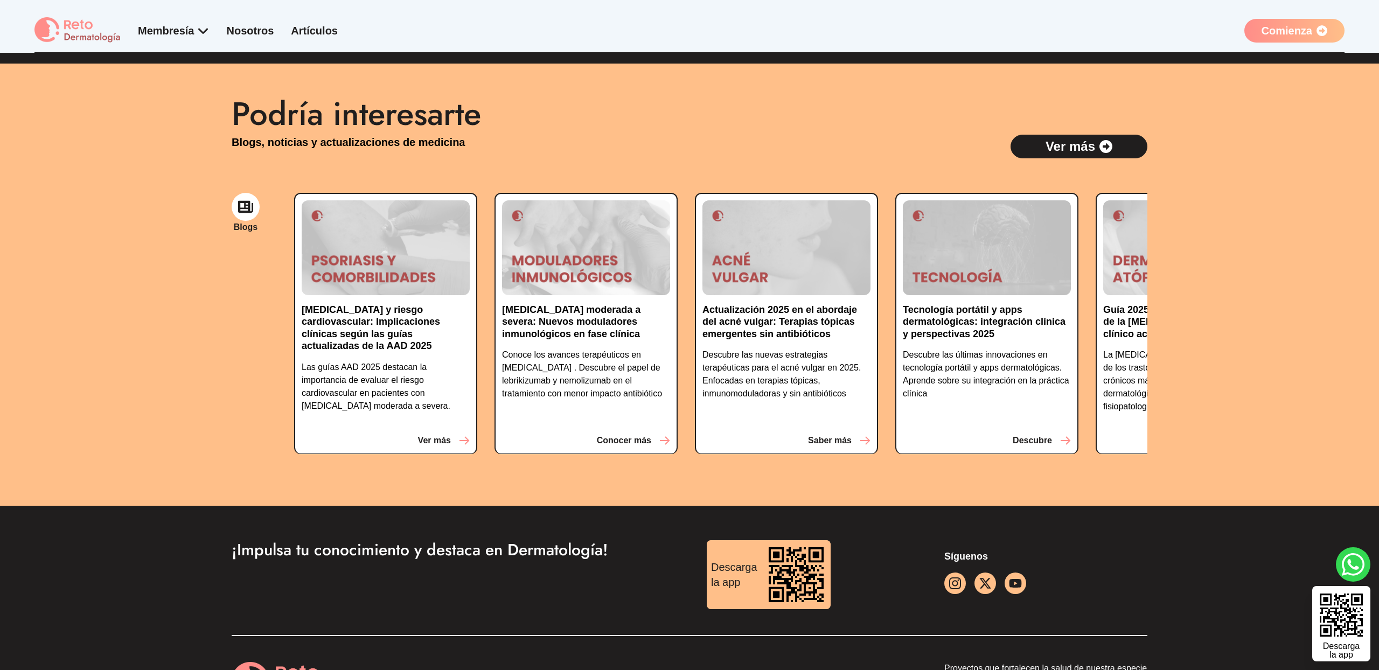
scroll to position [2314, 0]
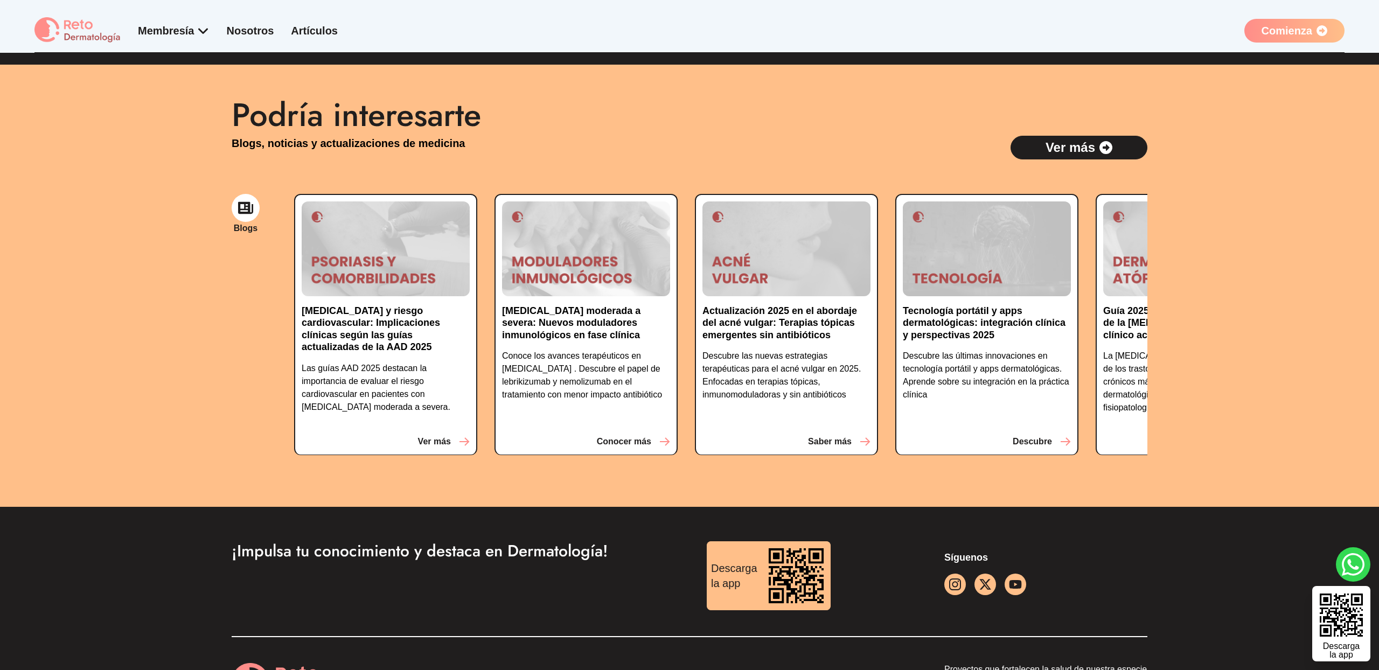
click at [243, 209] on icon at bounding box center [245, 207] width 15 height 15
click at [1094, 148] on p "Ver más" at bounding box center [1071, 147] width 50 height 17
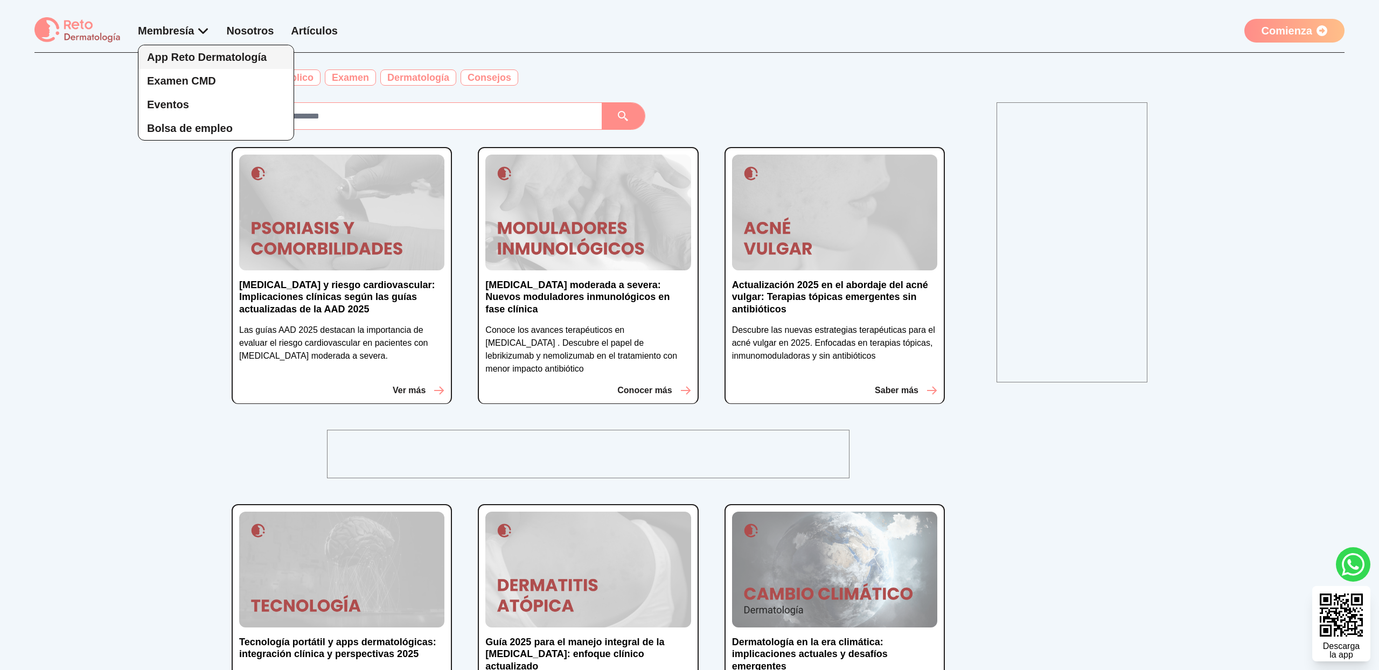
click at [185, 56] on span "App Reto Dermatología" at bounding box center [207, 57] width 120 height 12
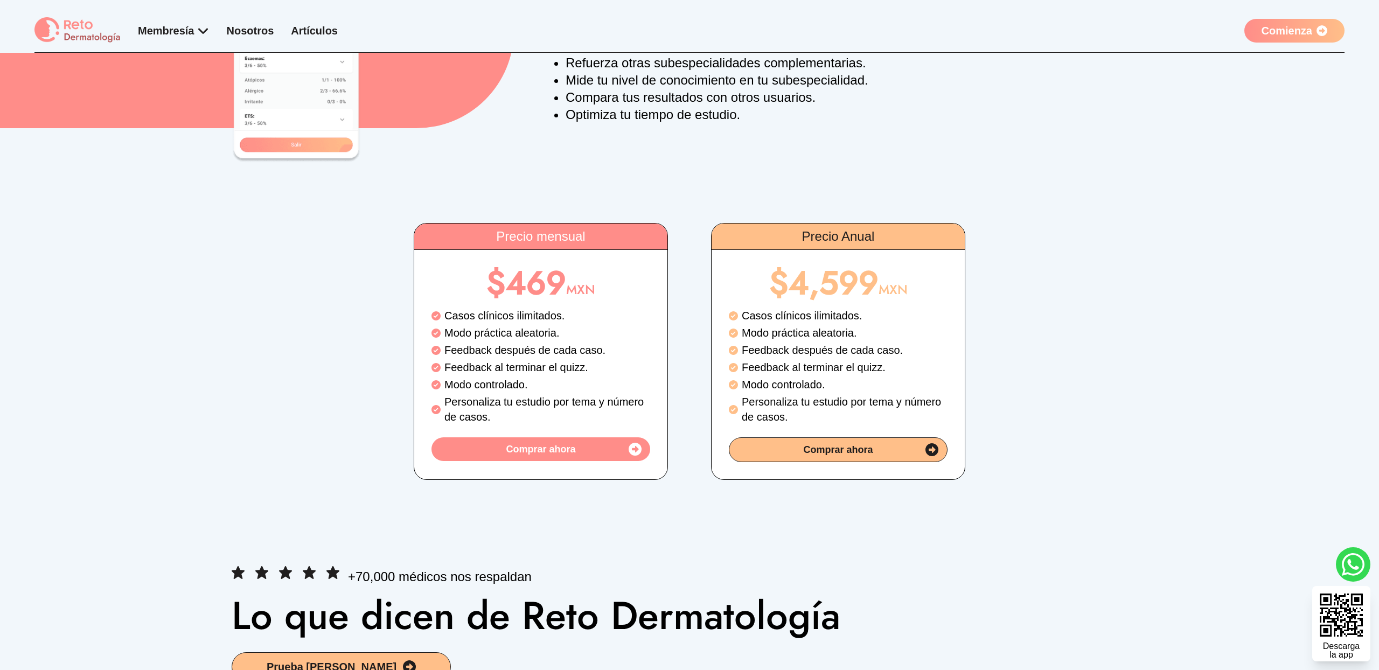
scroll to position [1788, 0]
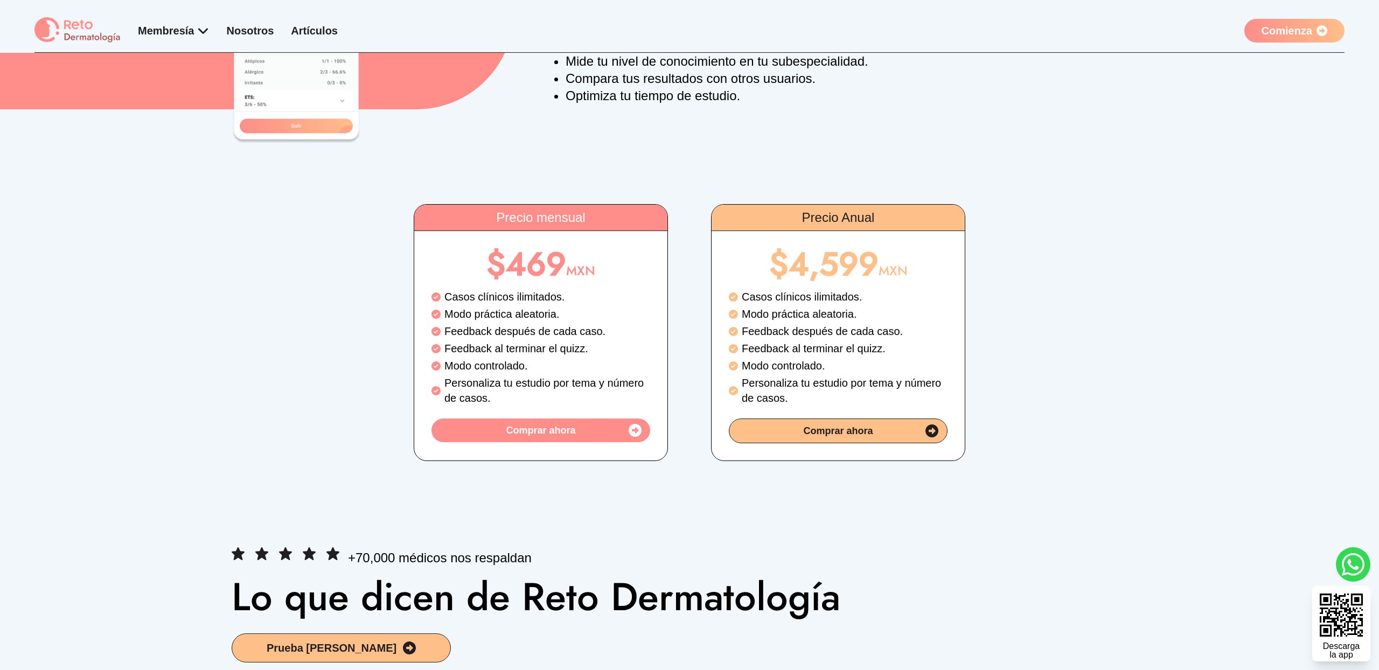
click at [598, 441] on div "Comprar ahora" at bounding box center [540, 431] width 219 height 24
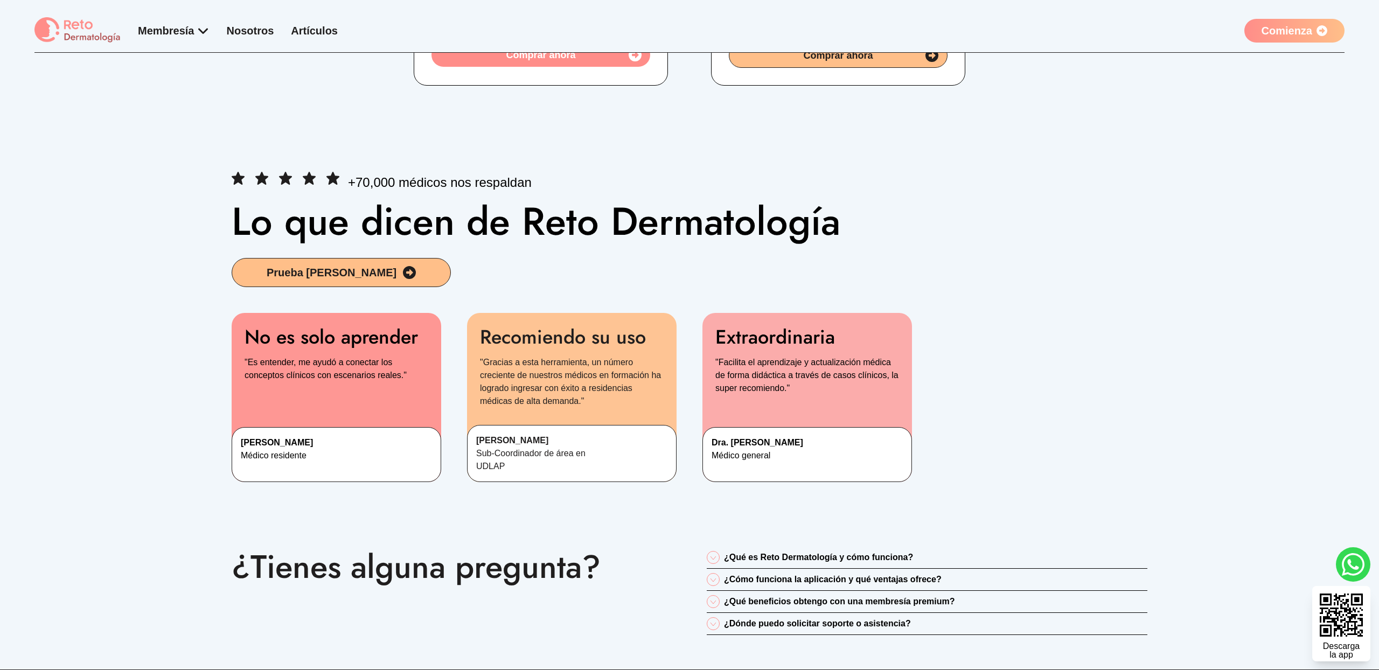
scroll to position [2421, 0]
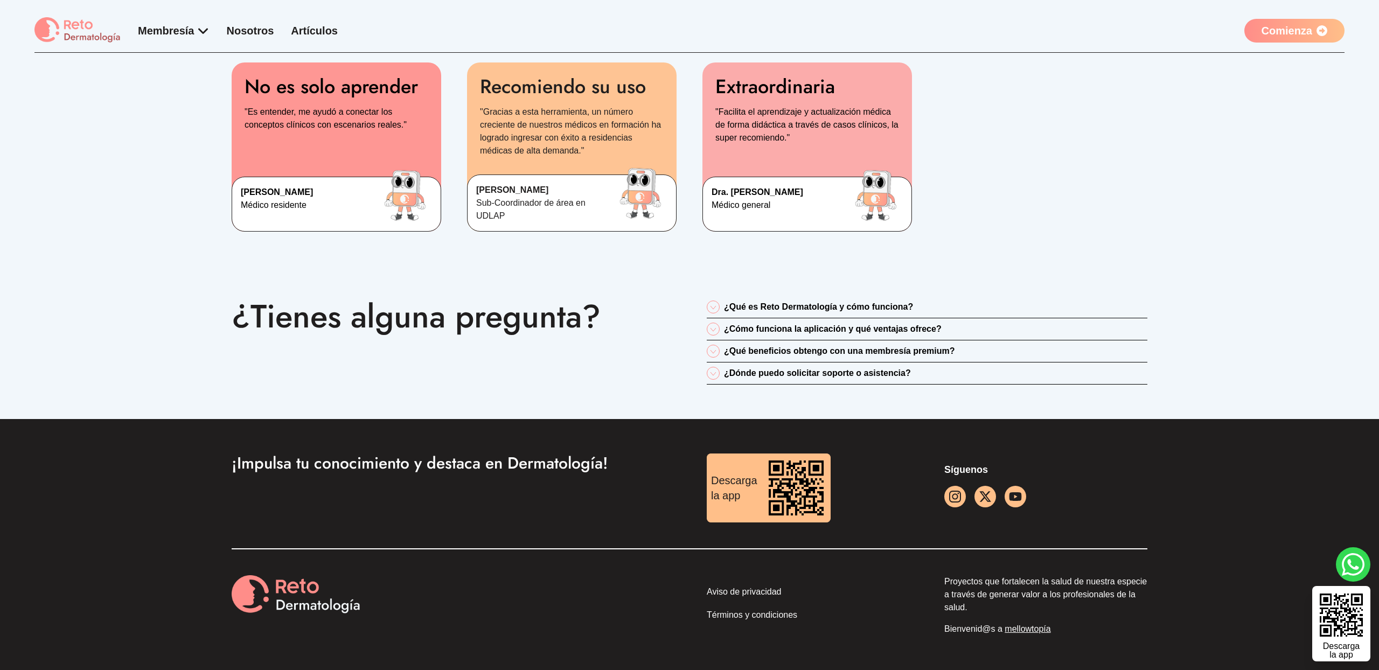
click at [859, 301] on p "¿Qué es Reto Dermatología y cómo funciona?" at bounding box center [818, 307] width 189 height 13
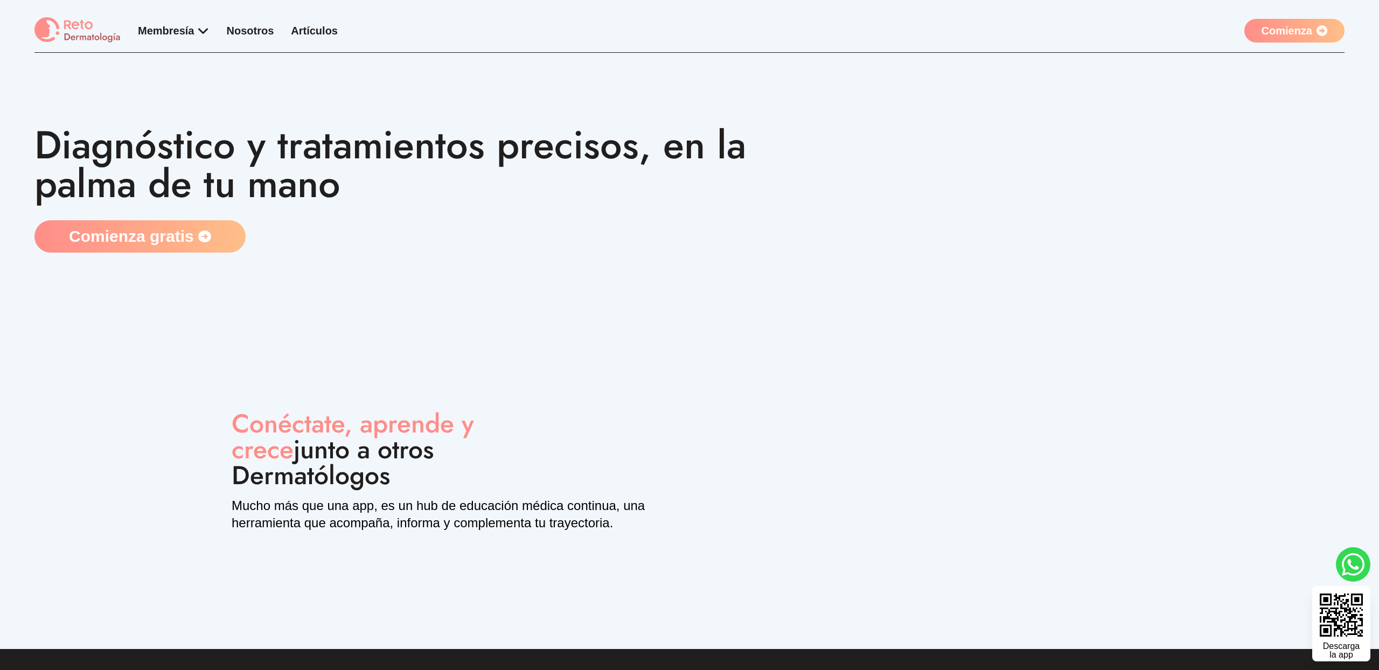
scroll to position [0, 0]
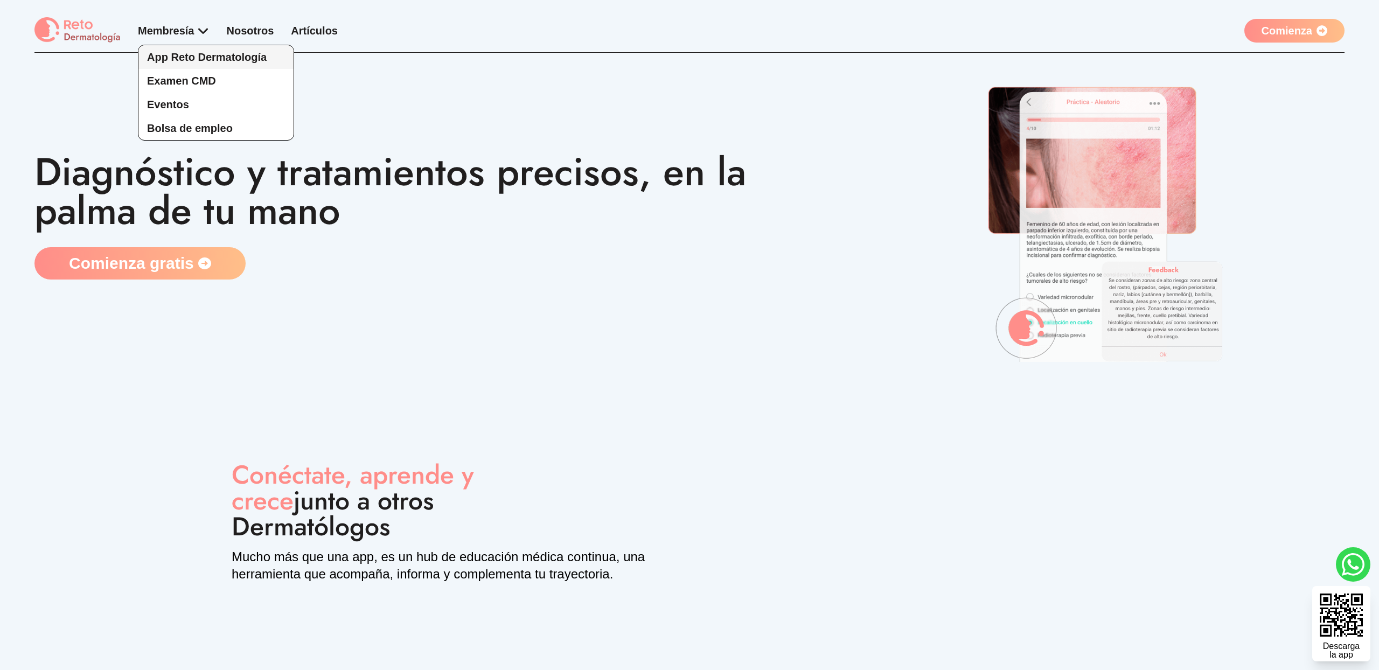
click at [202, 56] on span "App Reto Dermatología" at bounding box center [207, 57] width 120 height 12
click at [187, 126] on span "Bolsa de empleo" at bounding box center [190, 128] width 86 height 12
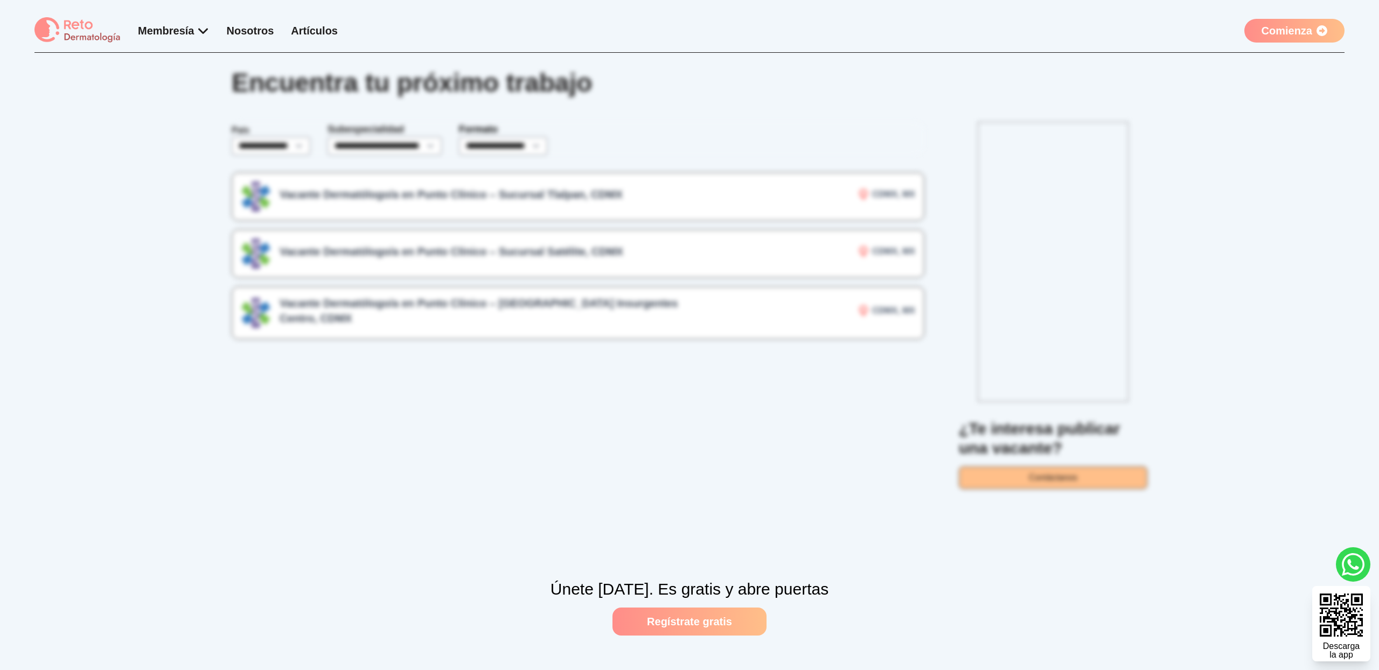
click at [312, 206] on main "**********" at bounding box center [689, 274] width 1379 height 549
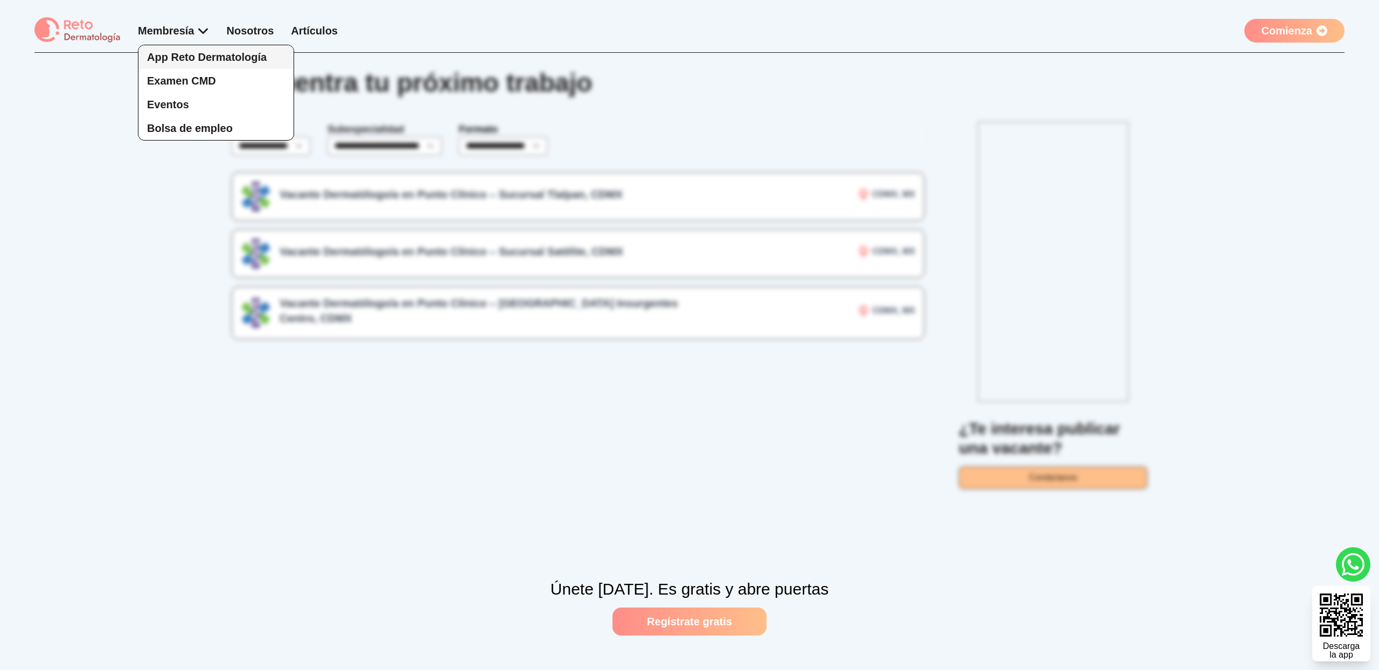
click at [198, 52] on span "App Reto Dermatología" at bounding box center [207, 57] width 120 height 12
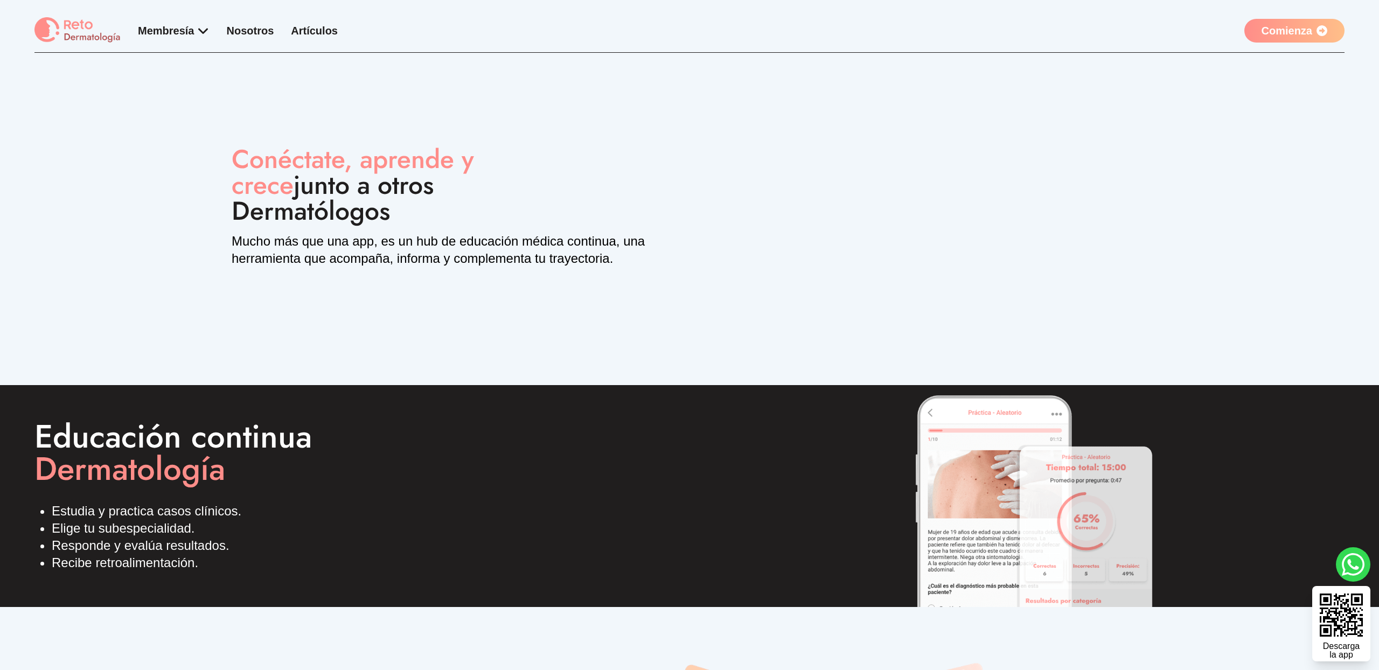
scroll to position [337, 0]
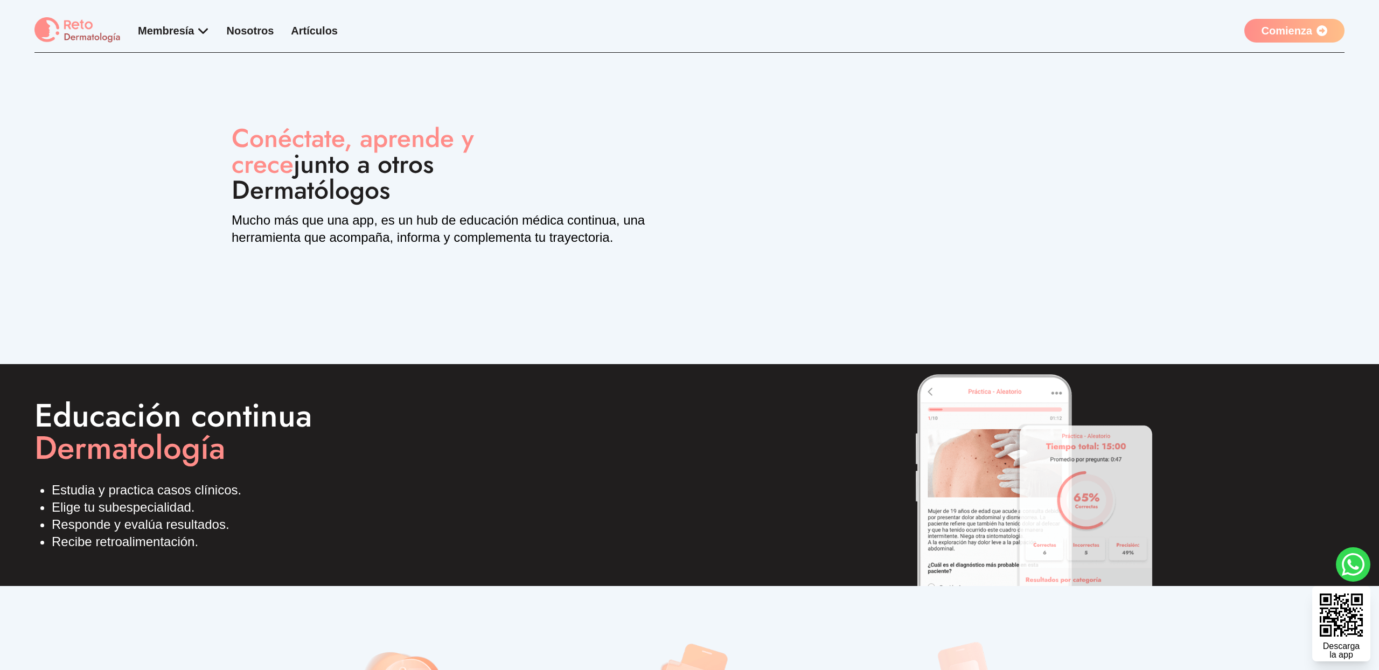
click at [678, 125] on div "Conéctate, aprende y crece junto a otros Dermatólogos Mucho más que una app, …" at bounding box center [690, 203] width 916 height 253
